Goal: Use online tool/utility: Utilize a website feature to perform a specific function

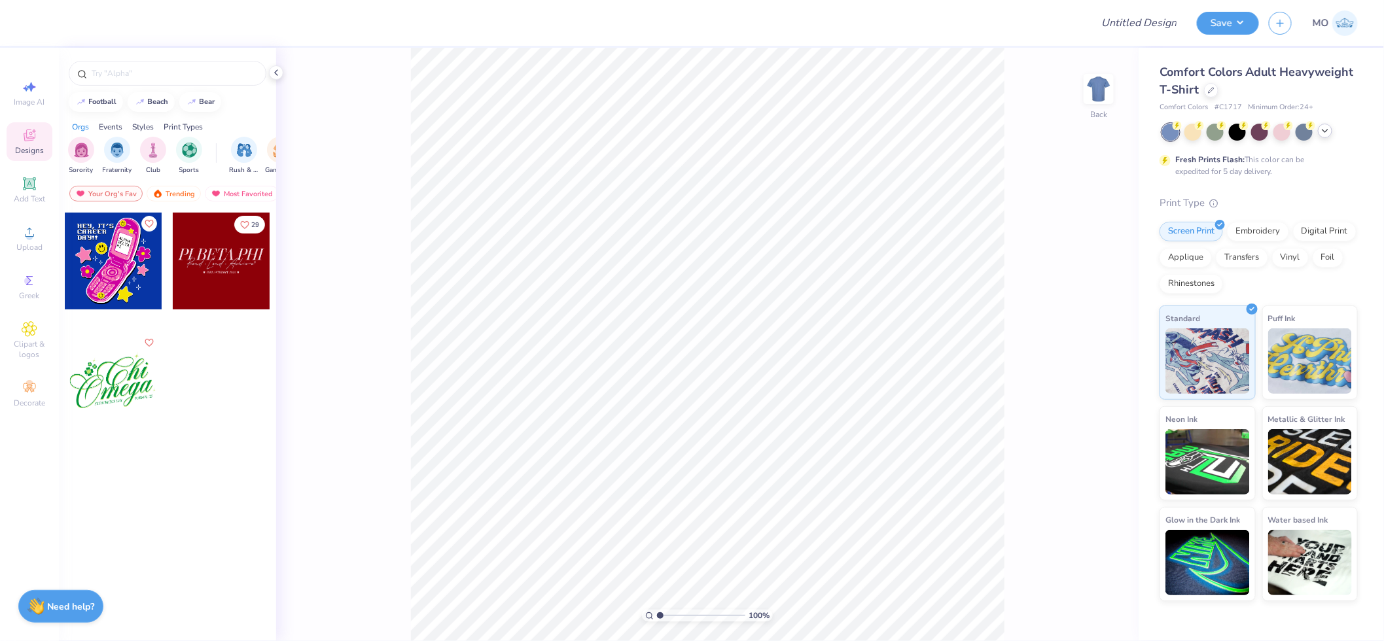
click at [1323, 134] on icon at bounding box center [1325, 131] width 10 height 10
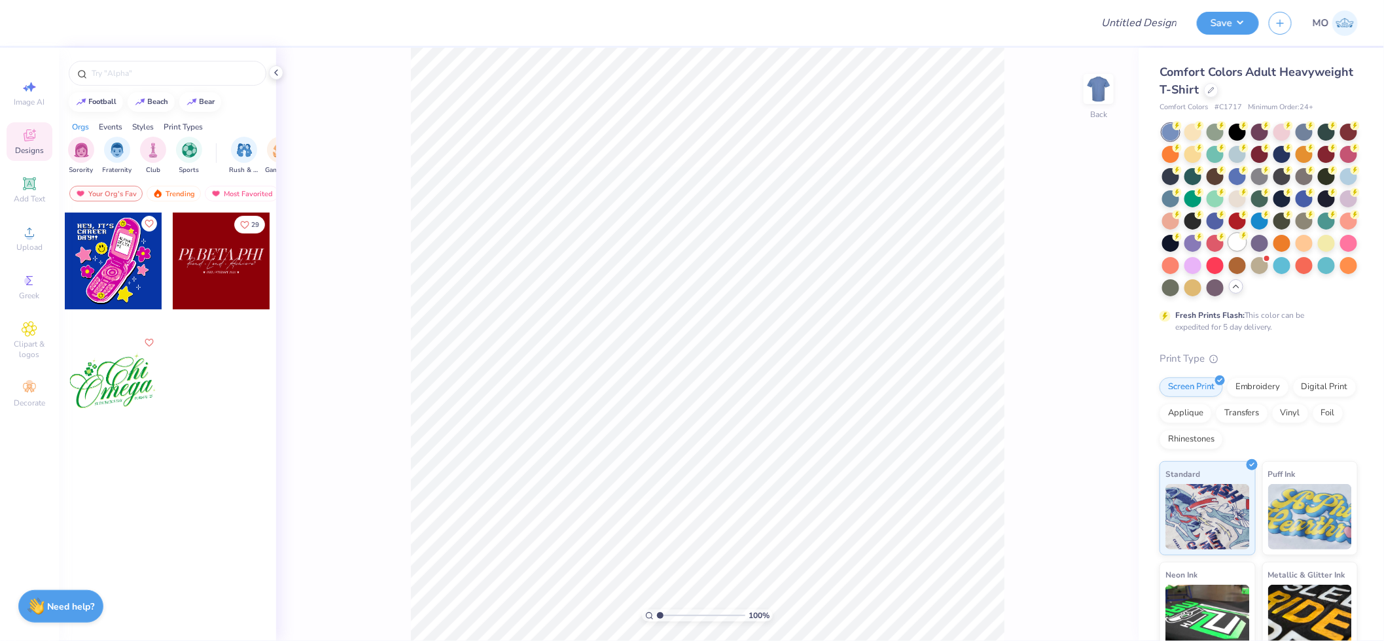
click at [1229, 251] on div at bounding box center [1237, 242] width 17 height 17
click at [36, 240] on icon at bounding box center [30, 233] width 16 height 16
type input "11.58"
type input "9.43"
type input "3.00"
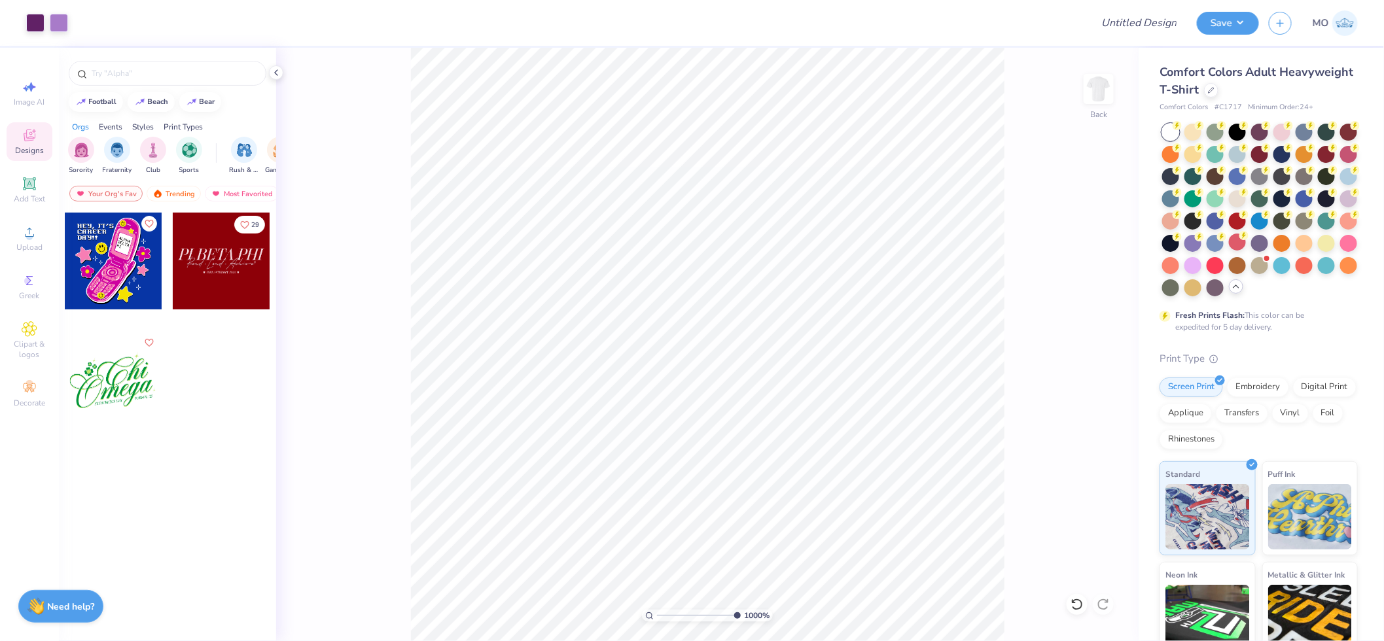
drag, startPoint x: 662, startPoint y: 615, endPoint x: 780, endPoint y: 600, distance: 119.4
click at [741, 610] on input "range" at bounding box center [699, 616] width 84 height 12
drag, startPoint x: 733, startPoint y: 618, endPoint x: 639, endPoint y: 619, distance: 94.3
type input "1"
click at [657, 619] on input "range" at bounding box center [701, 616] width 88 height 12
